Goal: Book appointment/travel/reservation

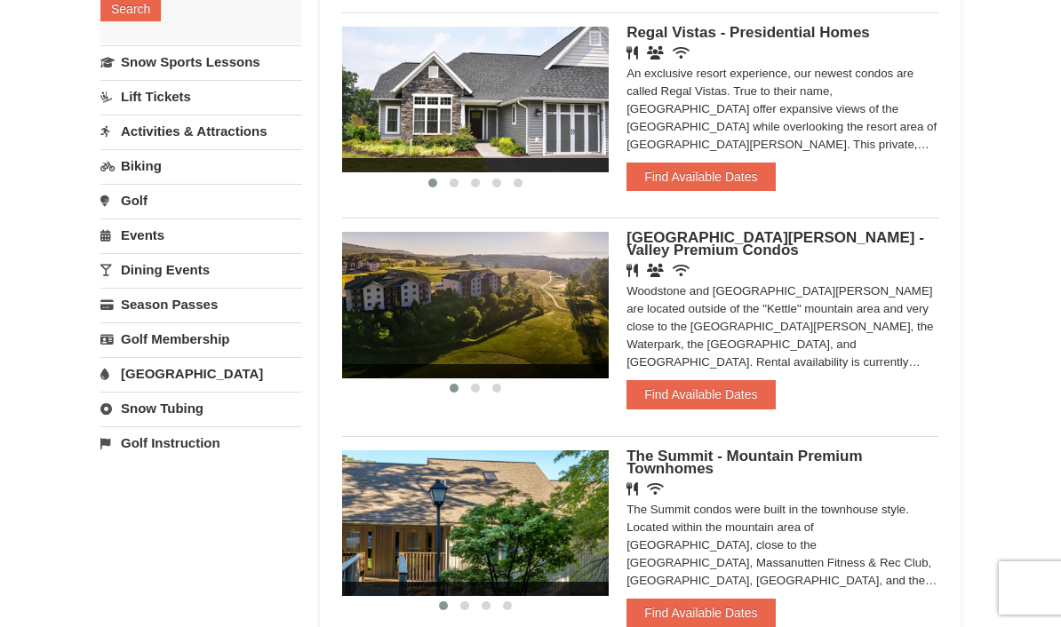
scroll to position [339, 0]
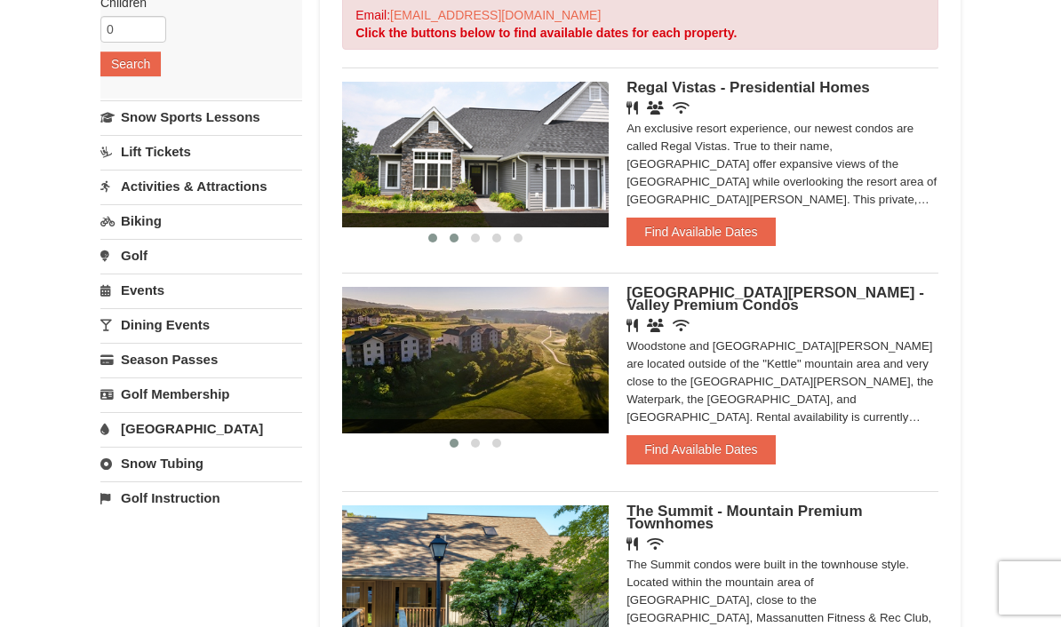
click at [448, 236] on button at bounding box center [453, 238] width 21 height 18
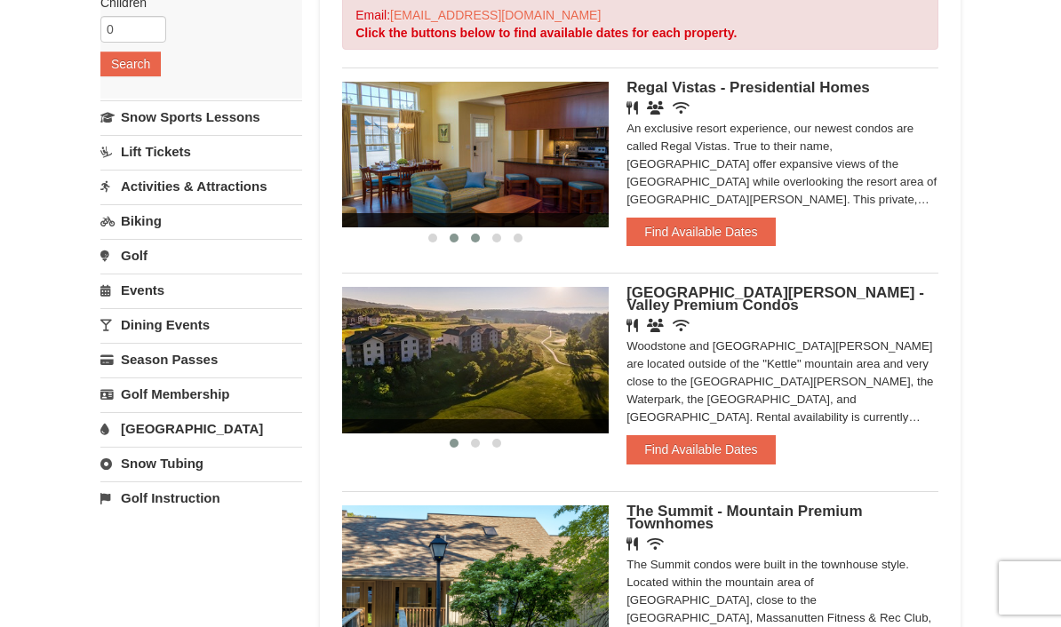
click at [467, 240] on button at bounding box center [475, 238] width 21 height 18
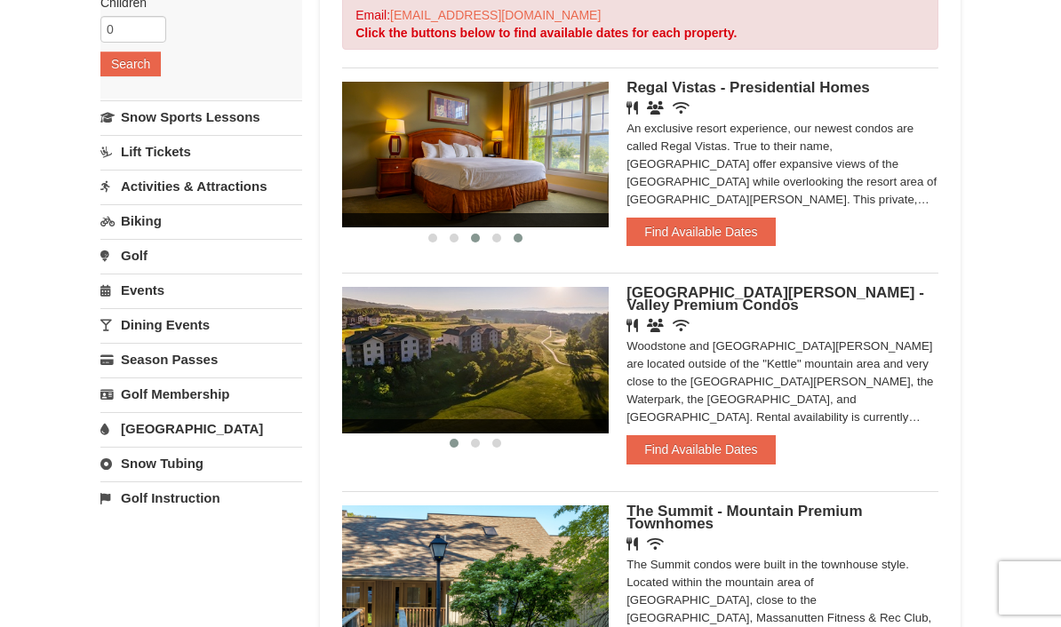
click at [511, 234] on button at bounding box center [517, 238] width 21 height 18
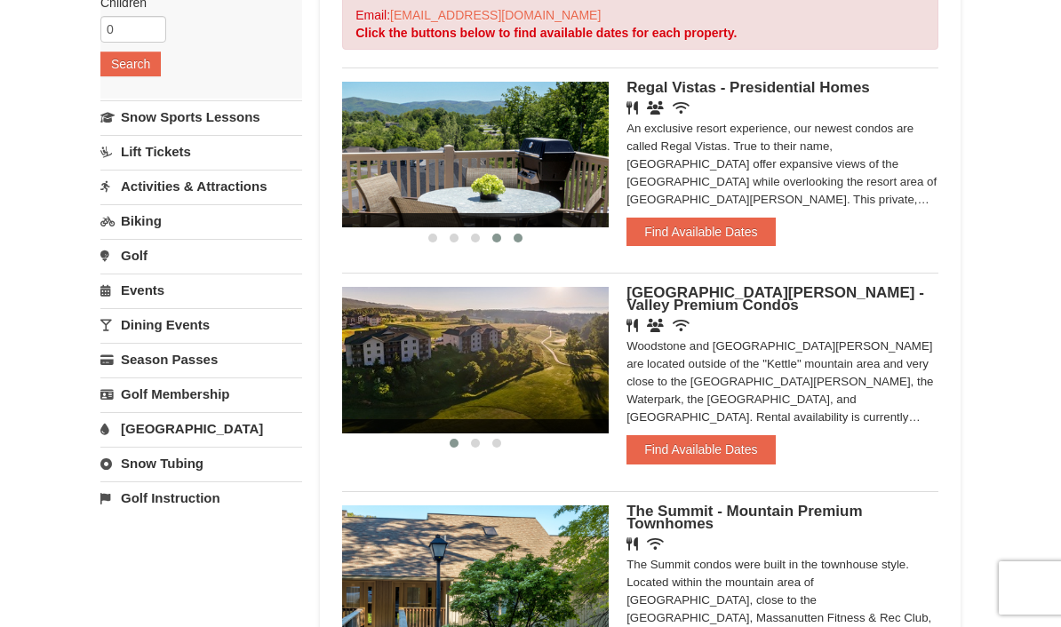
click at [490, 237] on button at bounding box center [496, 238] width 21 height 18
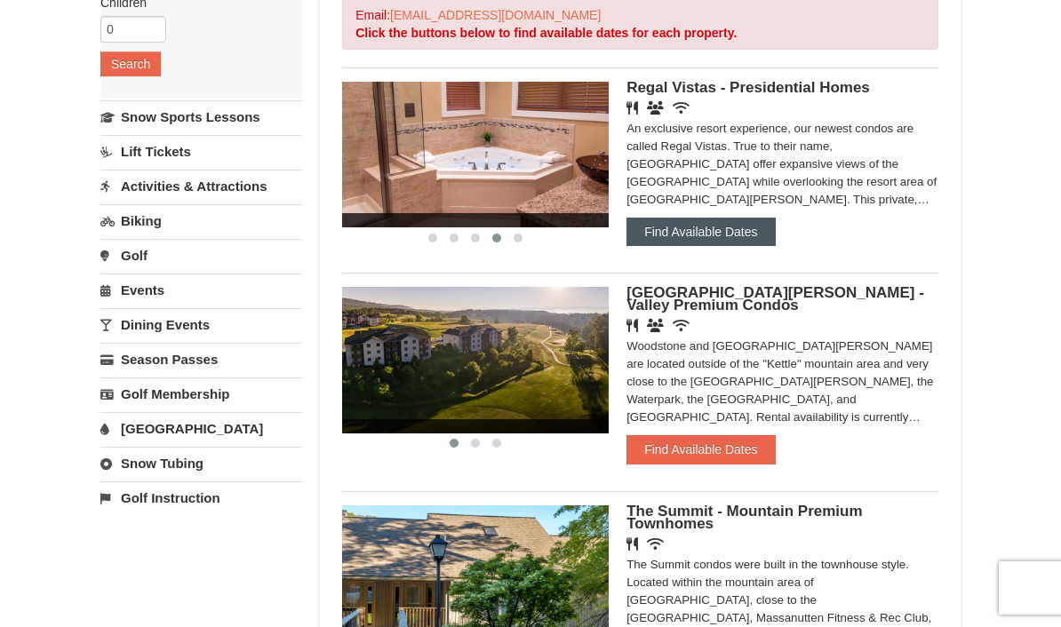
click at [692, 241] on button "Find Available Dates" at bounding box center [700, 232] width 148 height 28
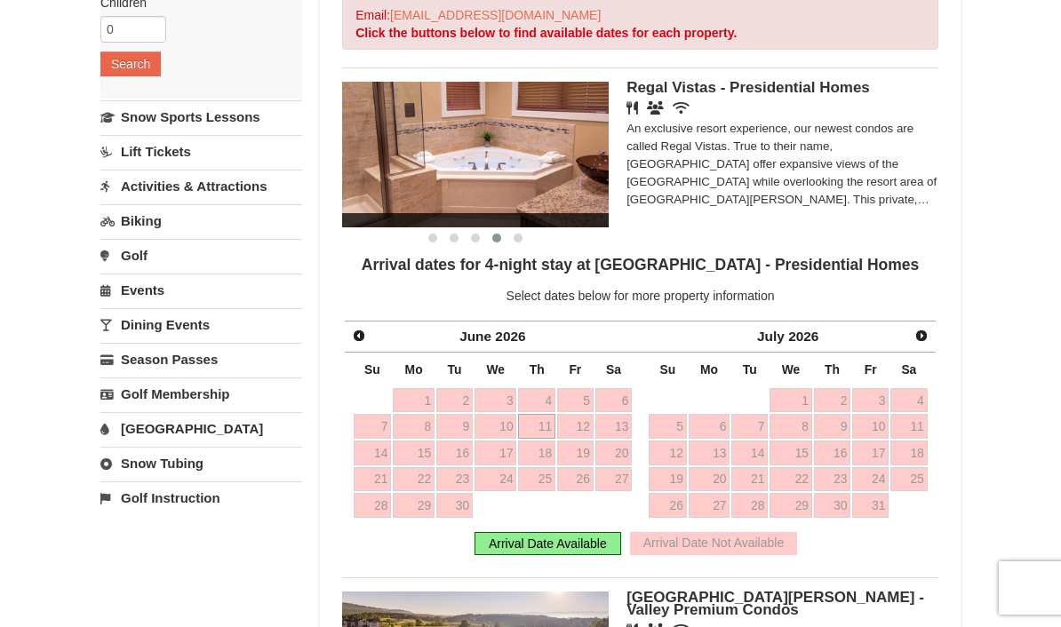
scroll to position [306, 0]
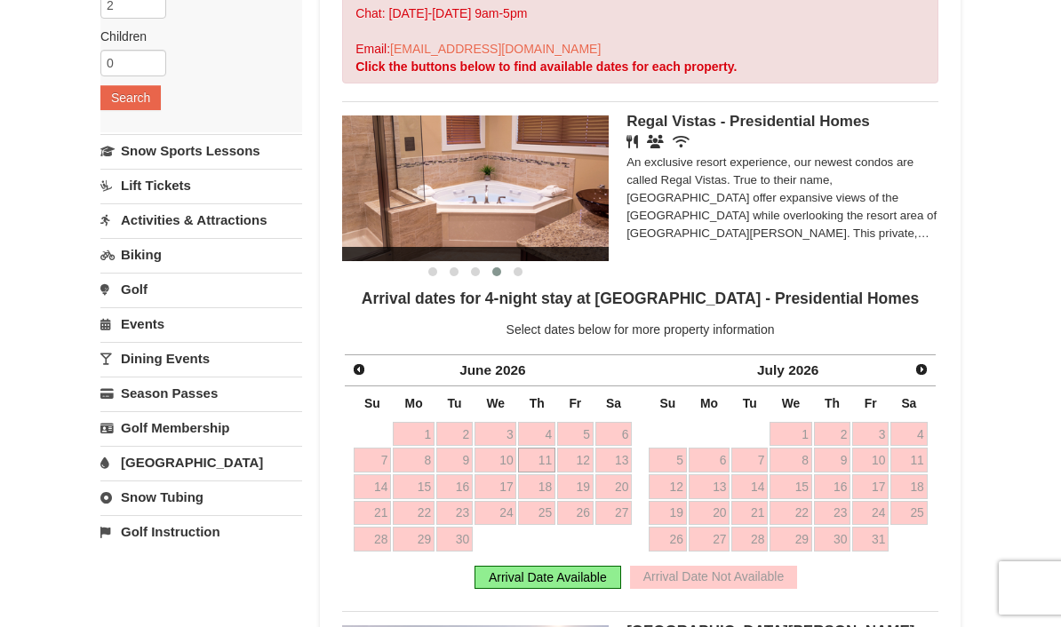
click at [516, 576] on div "Arrival Date Available" at bounding box center [547, 577] width 147 height 23
click at [361, 365] on span "Prev" at bounding box center [359, 369] width 14 height 14
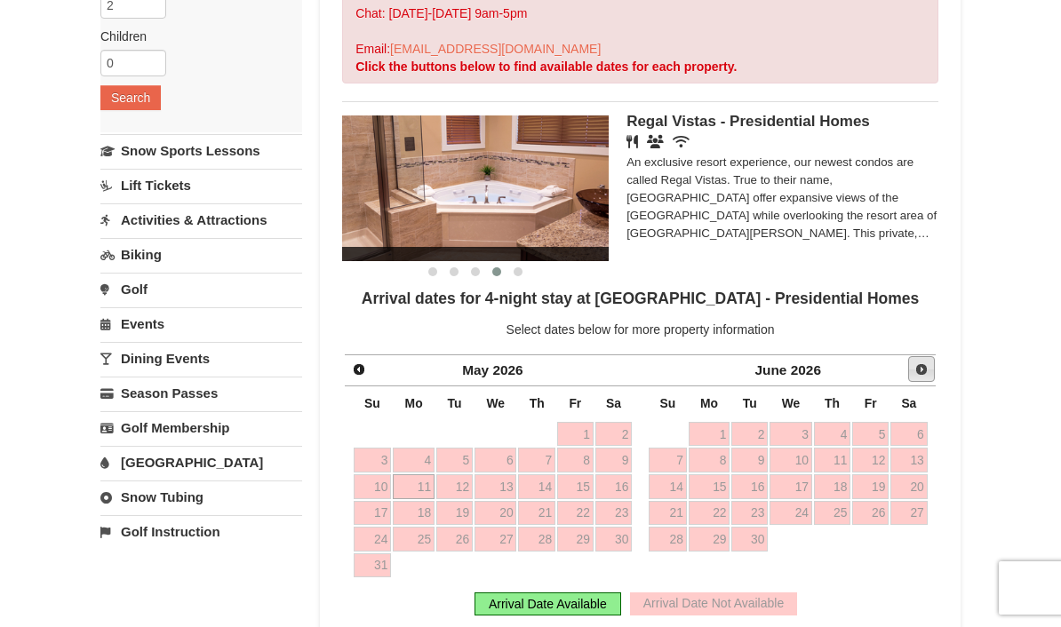
click at [918, 369] on span "Next" at bounding box center [921, 369] width 14 height 14
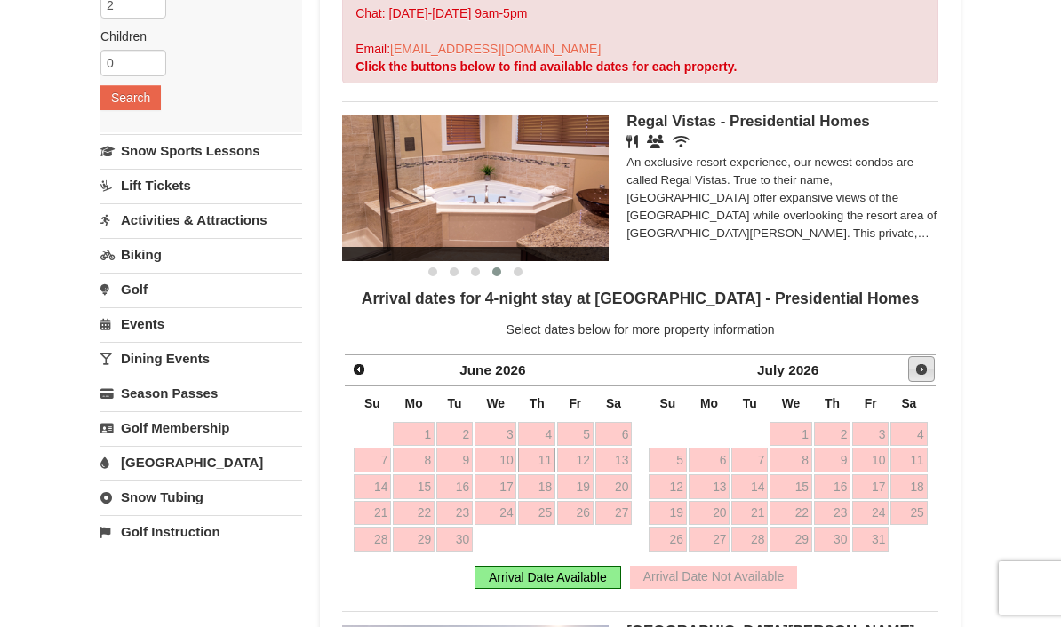
click at [918, 368] on span "Next" at bounding box center [921, 369] width 14 height 14
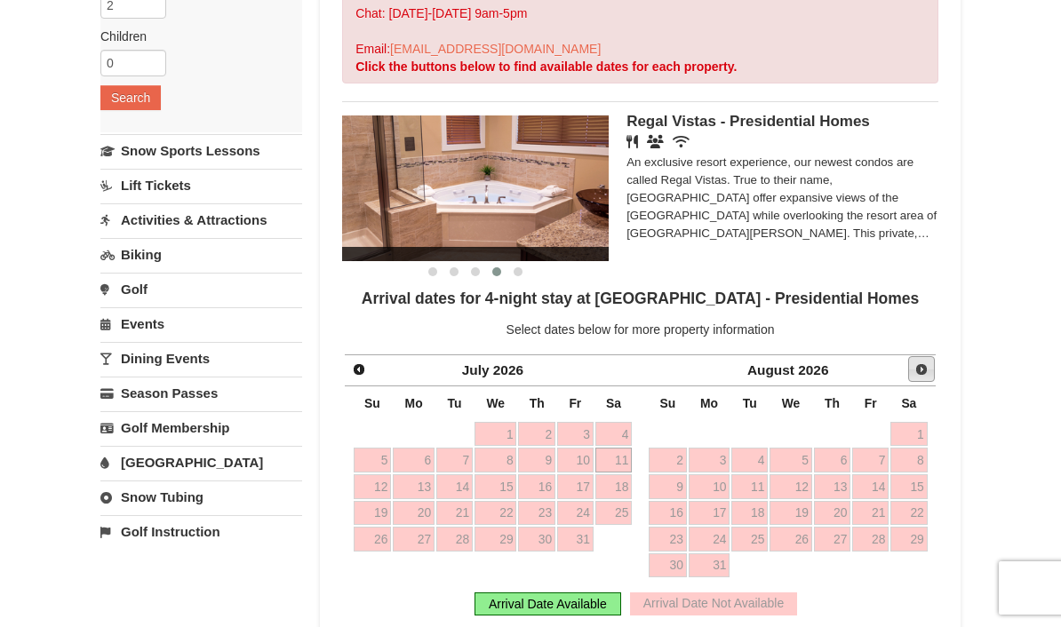
click at [918, 368] on span "Next" at bounding box center [921, 369] width 14 height 14
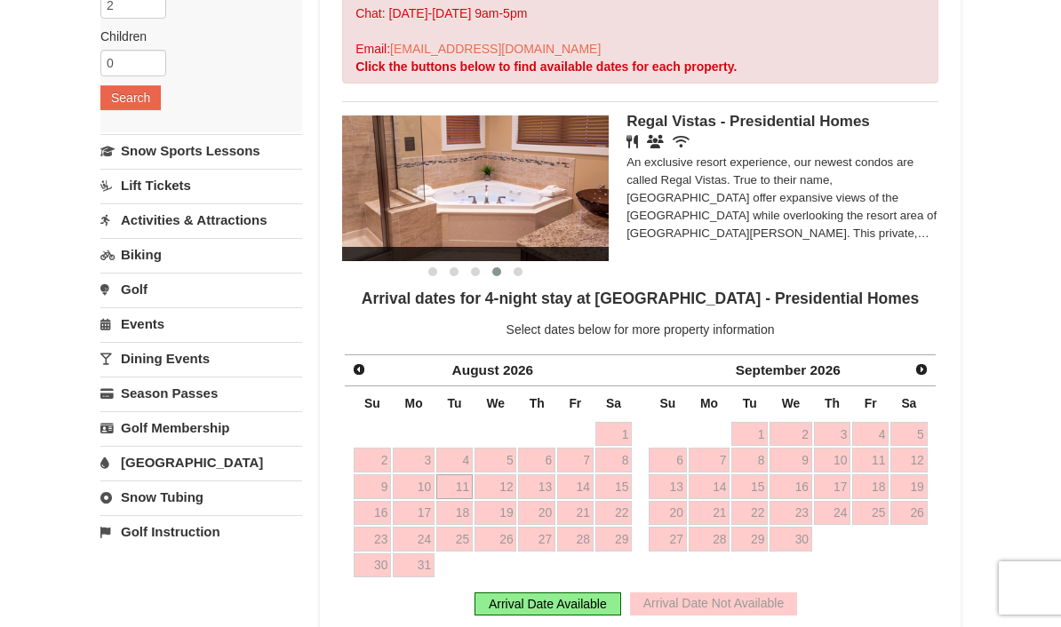
click at [918, 368] on span "Next" at bounding box center [921, 369] width 14 height 14
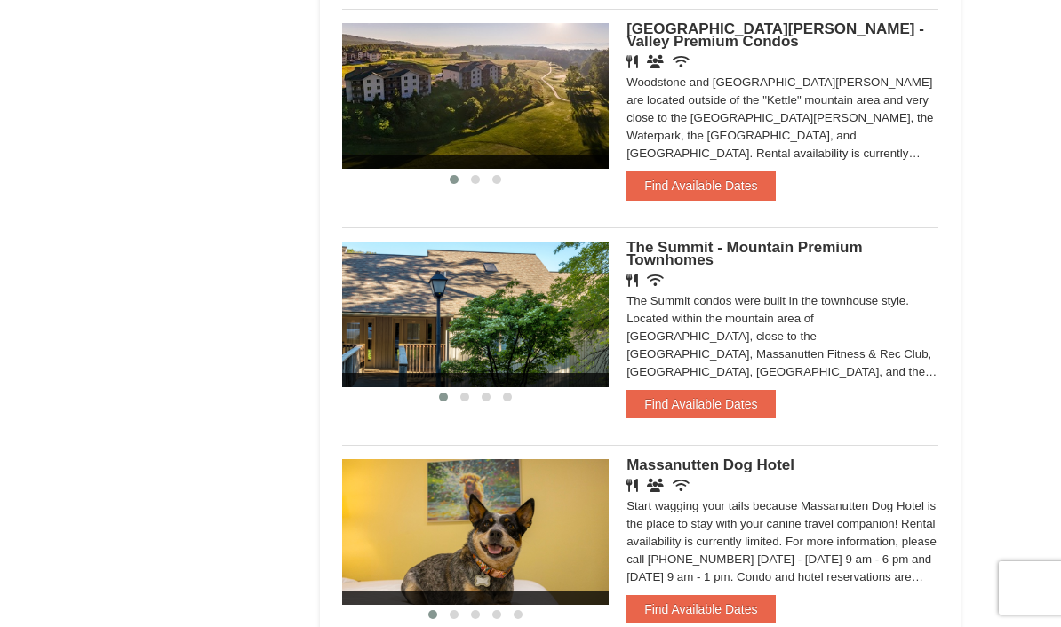
scroll to position [925, 0]
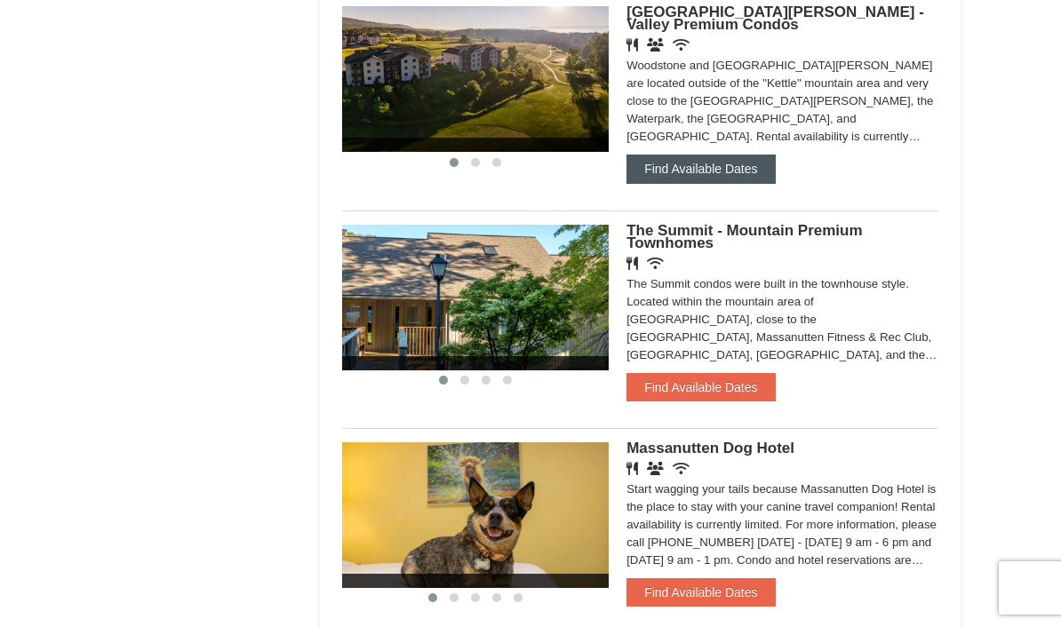
click at [693, 157] on button "Find Available Dates" at bounding box center [700, 169] width 148 height 28
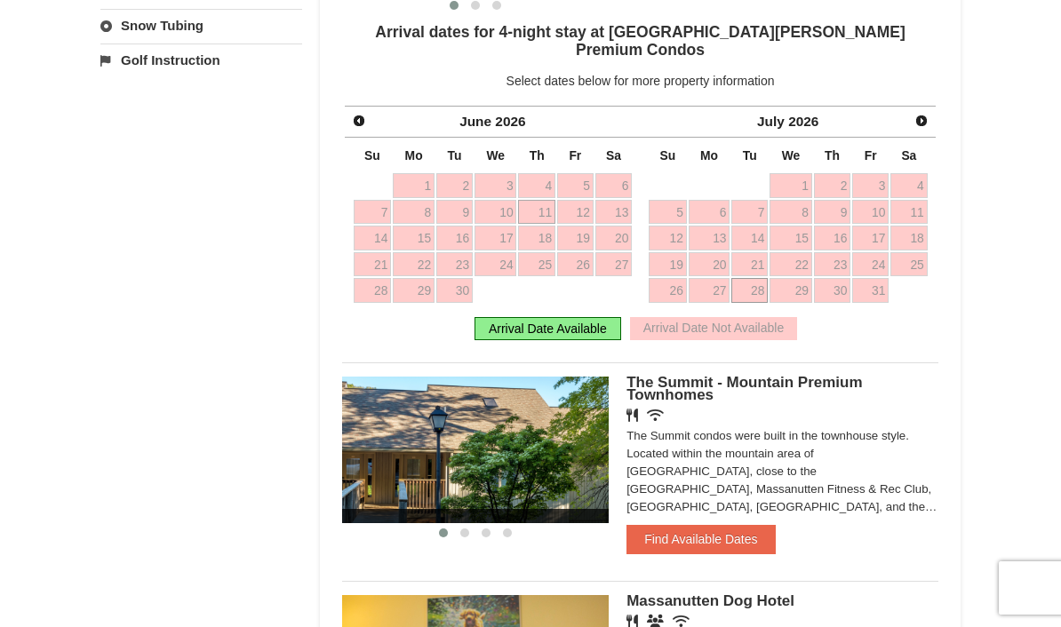
scroll to position [719, 0]
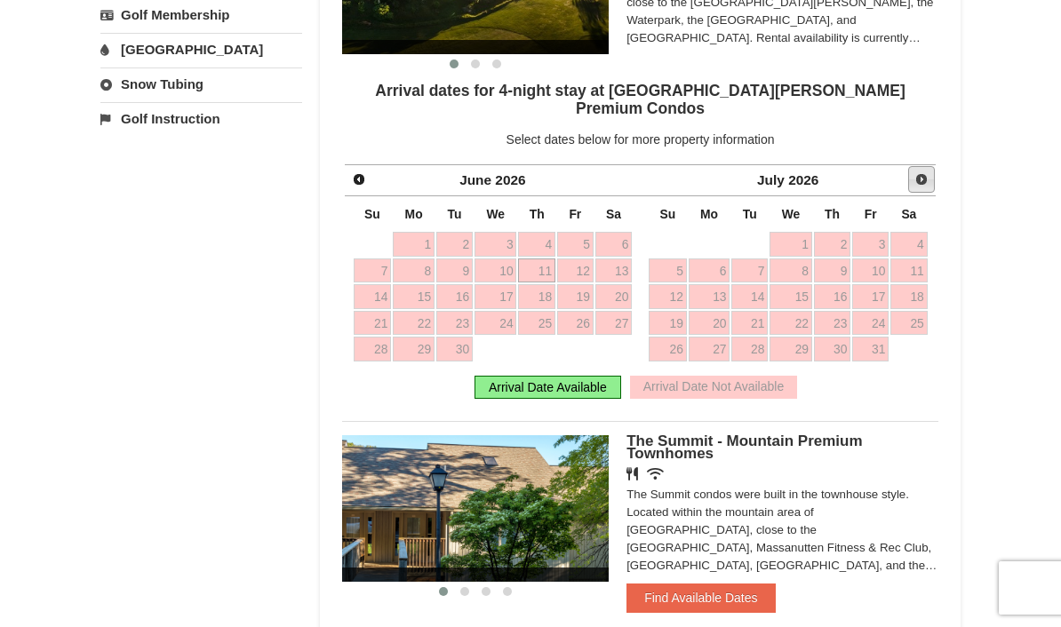
click at [918, 172] on span "Next" at bounding box center [921, 179] width 14 height 14
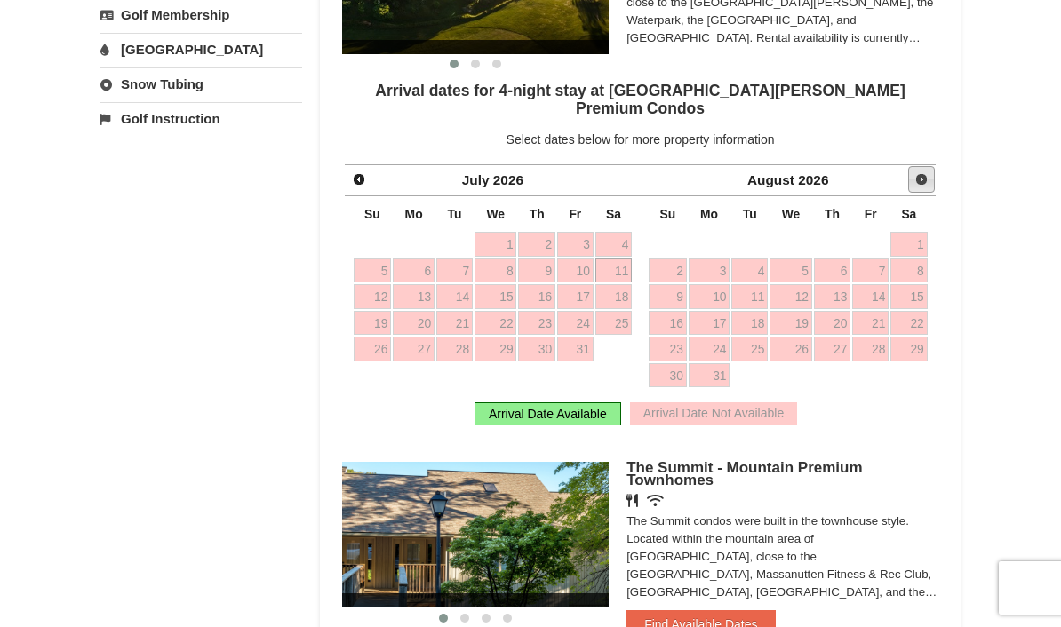
click at [918, 172] on span "Next" at bounding box center [921, 179] width 14 height 14
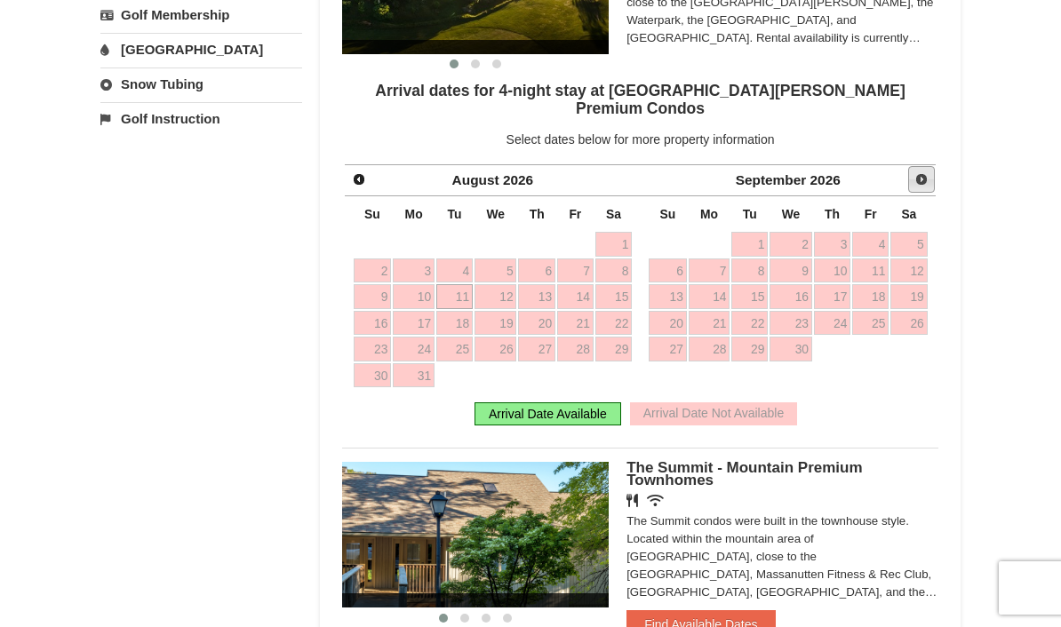
click at [918, 172] on span "Next" at bounding box center [921, 179] width 14 height 14
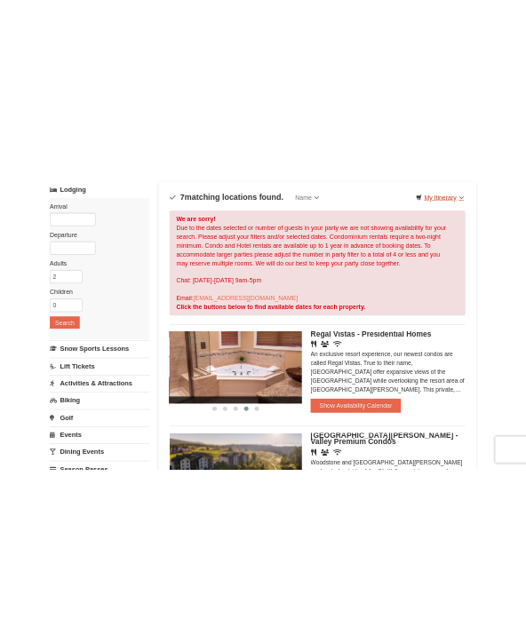
scroll to position [0, 0]
